Goal: Use online tool/utility: Utilize a website feature to perform a specific function

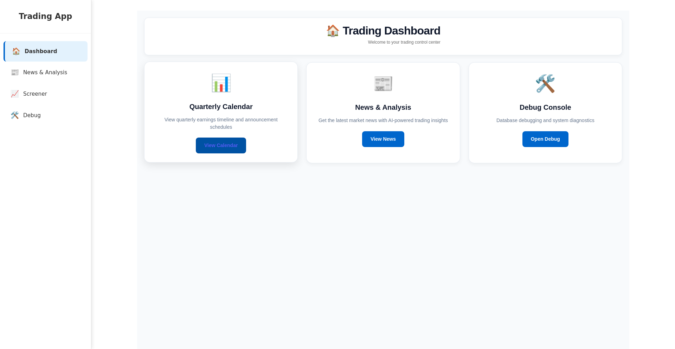
click at [227, 141] on link "View Calendar" at bounding box center [221, 145] width 50 height 16
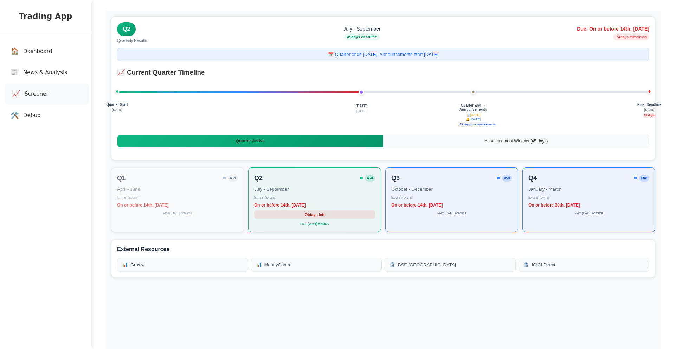
click at [36, 96] on span "Screener" at bounding box center [37, 94] width 24 height 8
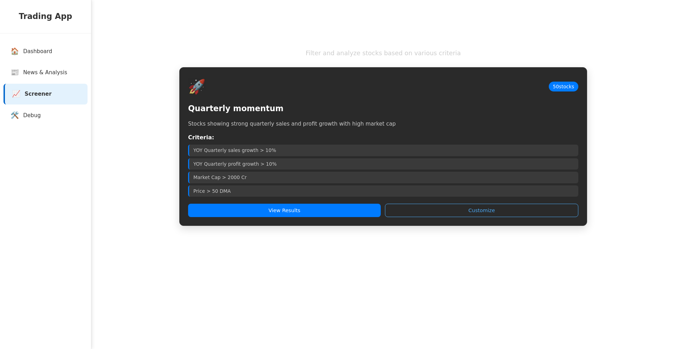
click at [257, 219] on div "🚀 50 stocks Quarterly momentum Stocks showing strong quarterly sales and profit…" at bounding box center [383, 146] width 408 height 159
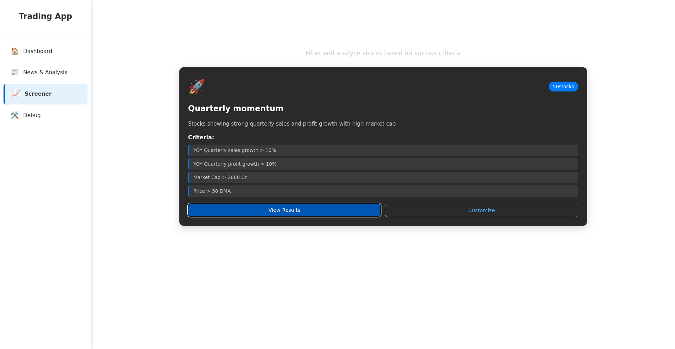
click at [258, 207] on button "View Results" at bounding box center [284, 209] width 193 height 13
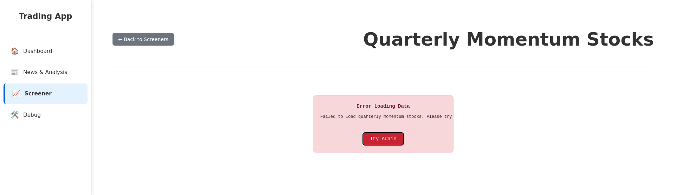
click at [370, 142] on button "Try Again" at bounding box center [383, 139] width 41 height 13
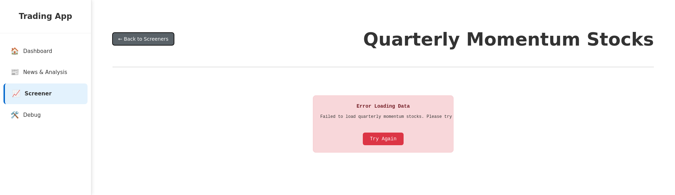
click at [138, 40] on button "← Back to Screeners" at bounding box center [143, 39] width 62 height 13
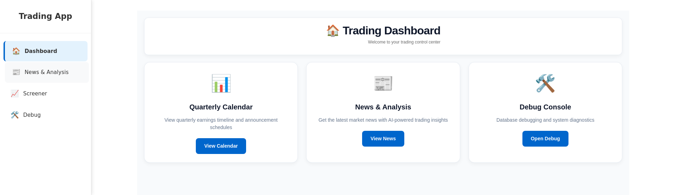
click at [43, 72] on span "News & Analysis" at bounding box center [47, 73] width 44 height 8
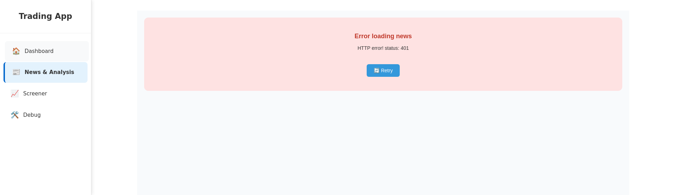
click at [45, 52] on span "Dashboard" at bounding box center [39, 51] width 29 height 8
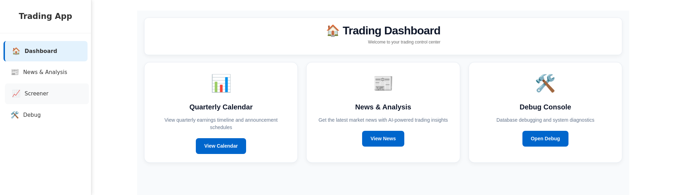
click at [40, 92] on span "Screener" at bounding box center [37, 94] width 24 height 8
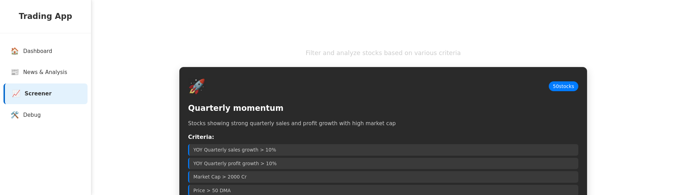
scroll to position [50, 0]
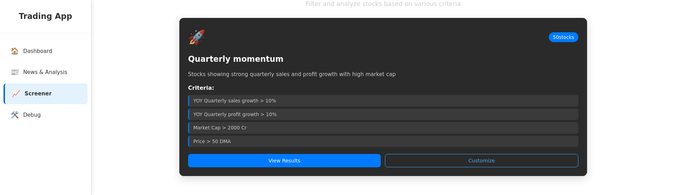
click at [235, 168] on div "🚀 50 stocks Quarterly momentum Stocks showing strong quarterly sales and profit…" at bounding box center [383, 97] width 408 height 159
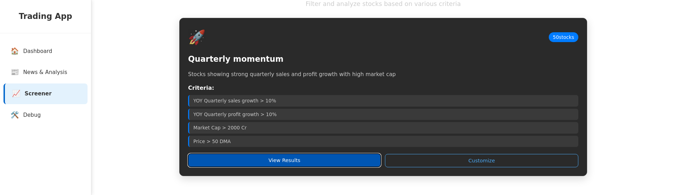
click at [235, 163] on button "View Results" at bounding box center [284, 160] width 193 height 13
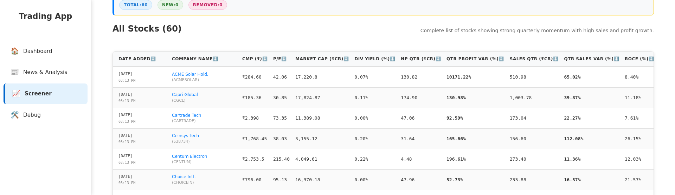
scroll to position [198, 0]
